Goal: Information Seeking & Learning: Understand process/instructions

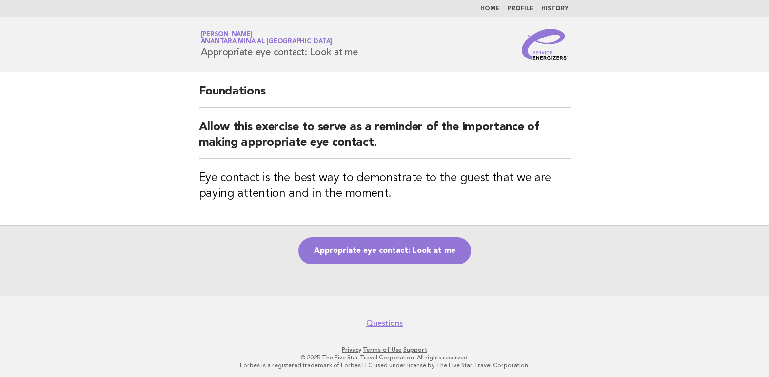
drag, startPoint x: 361, startPoint y: 53, endPoint x: 205, endPoint y: 55, distance: 156.0
click at [205, 55] on h1 "Service Energizers Abuhureira Kanjora Anantara Mina al Arab Ras Al Khaimah Reso…" at bounding box center [279, 44] width 157 height 25
copy h1 "ppropriate eye contact: Look at me"
click at [204, 56] on h1 "Service Energizers Abuhureira Kanjora Anantara Mina al Arab Ras Al Khaimah Reso…" at bounding box center [279, 44] width 157 height 25
drag, startPoint x: 203, startPoint y: 52, endPoint x: 358, endPoint y: 57, distance: 154.6
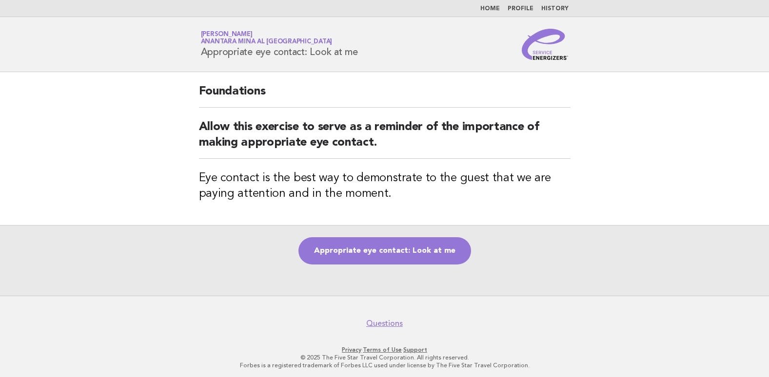
click at [358, 57] on h1 "Service Energizers Abuhureira Kanjora Anantara Mina al Arab Ras Al Khaimah Reso…" at bounding box center [279, 44] width 157 height 25
copy h1 "Appropriate eye contact: Look at me"
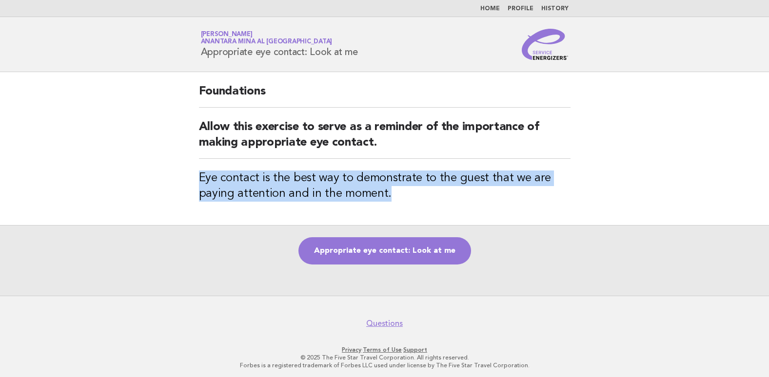
drag, startPoint x: 202, startPoint y: 178, endPoint x: 392, endPoint y: 192, distance: 190.6
click at [392, 192] on h3 "Eye contact is the best way to demonstrate to the guest that we are paying atte…" at bounding box center [385, 186] width 372 height 31
copy h3 "Eye contact is the best way to demonstrate to the guest that we are paying atte…"
click at [402, 250] on link "Appropriate eye contact: Look at me" at bounding box center [384, 250] width 173 height 27
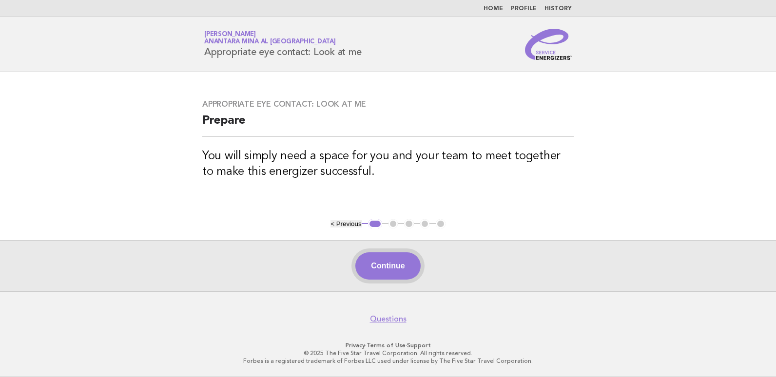
click at [377, 260] on button "Continue" at bounding box center [387, 266] width 65 height 27
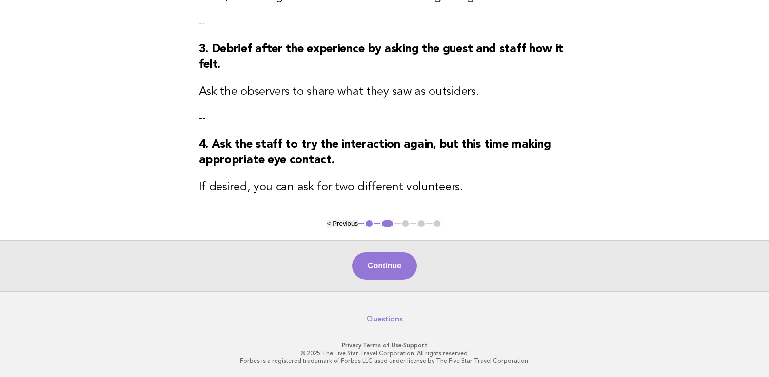
scroll to position [274, 0]
click at [380, 258] on button "Continue" at bounding box center [384, 266] width 65 height 27
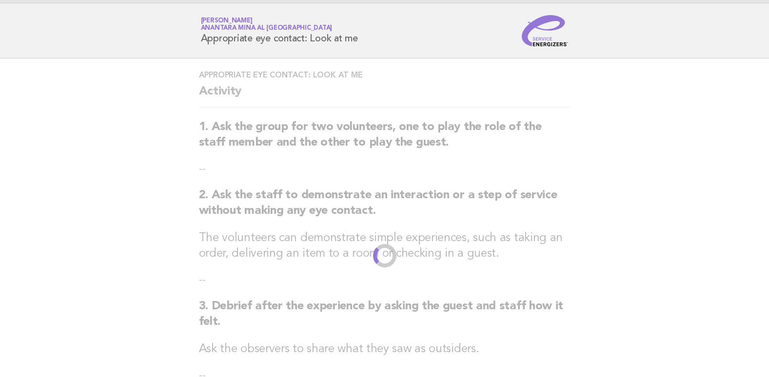
scroll to position [0, 0]
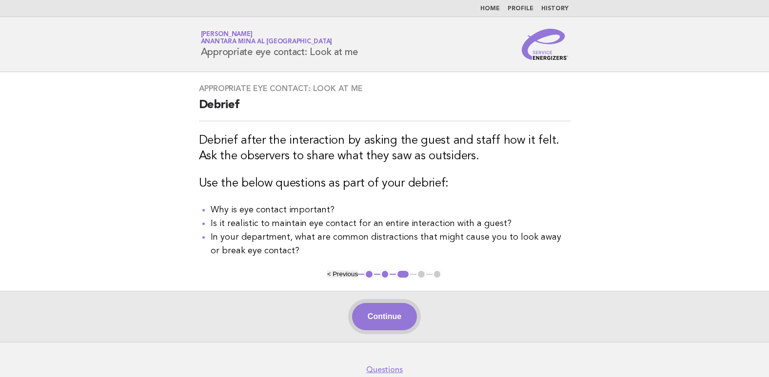
click at [380, 313] on button "Continue" at bounding box center [384, 316] width 65 height 27
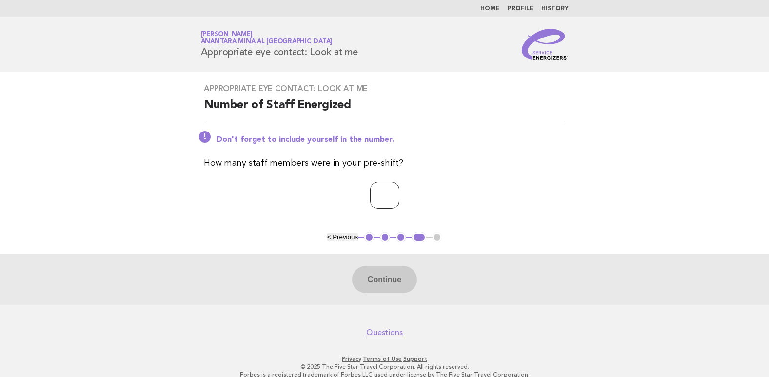
click at [390, 201] on input "number" at bounding box center [384, 195] width 29 height 27
type input "*"
click at [389, 274] on button "Continue" at bounding box center [384, 279] width 65 height 27
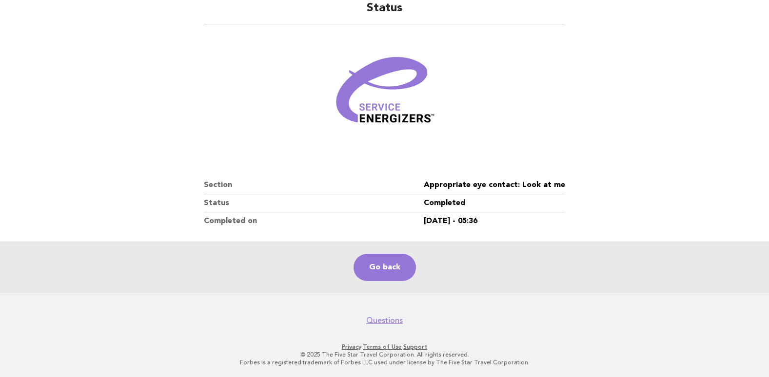
scroll to position [84, 0]
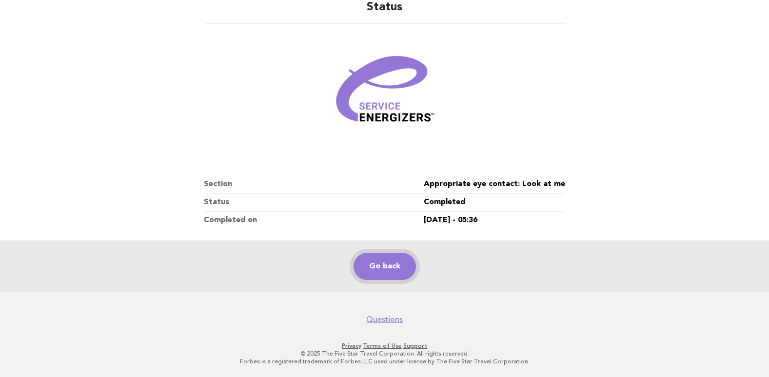
click at [396, 260] on link "Go back" at bounding box center [384, 266] width 62 height 27
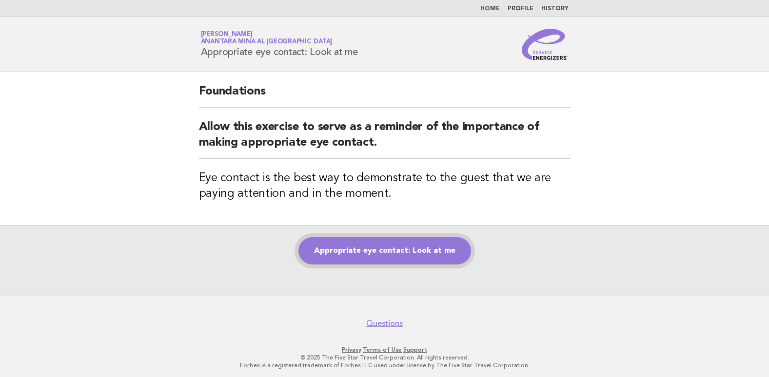
click at [373, 249] on link "Appropriate eye contact: Look at me" at bounding box center [384, 250] width 173 height 27
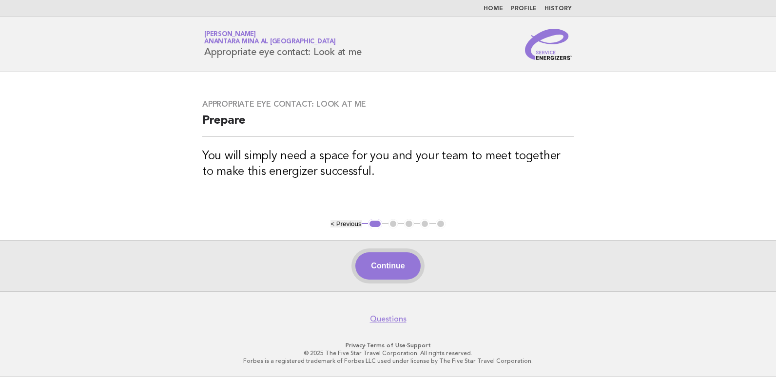
click at [374, 260] on button "Continue" at bounding box center [387, 266] width 65 height 27
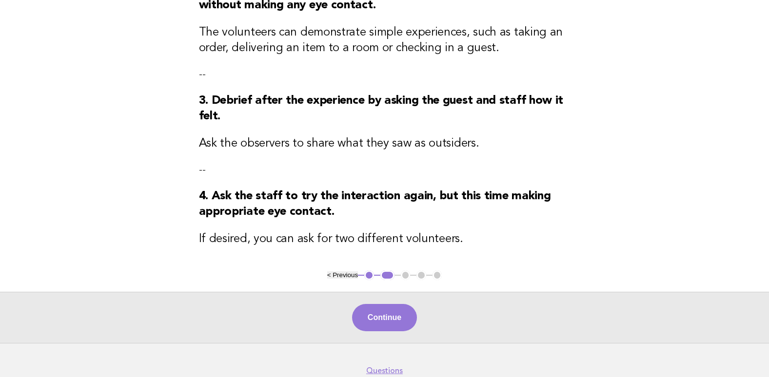
scroll to position [244, 0]
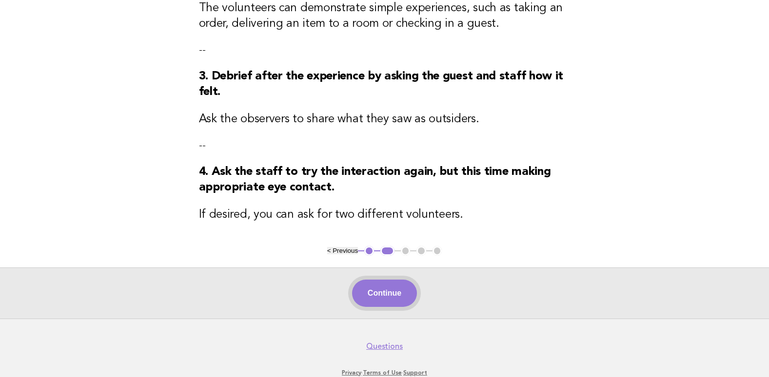
click at [383, 294] on button "Continue" at bounding box center [384, 293] width 65 height 27
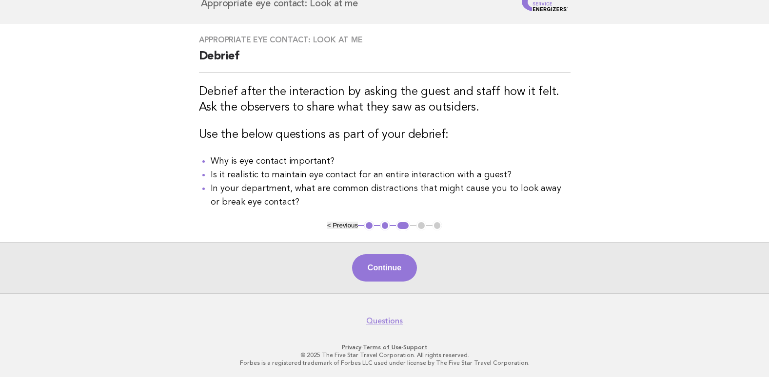
scroll to position [0, 0]
